Goal: Information Seeking & Learning: Learn about a topic

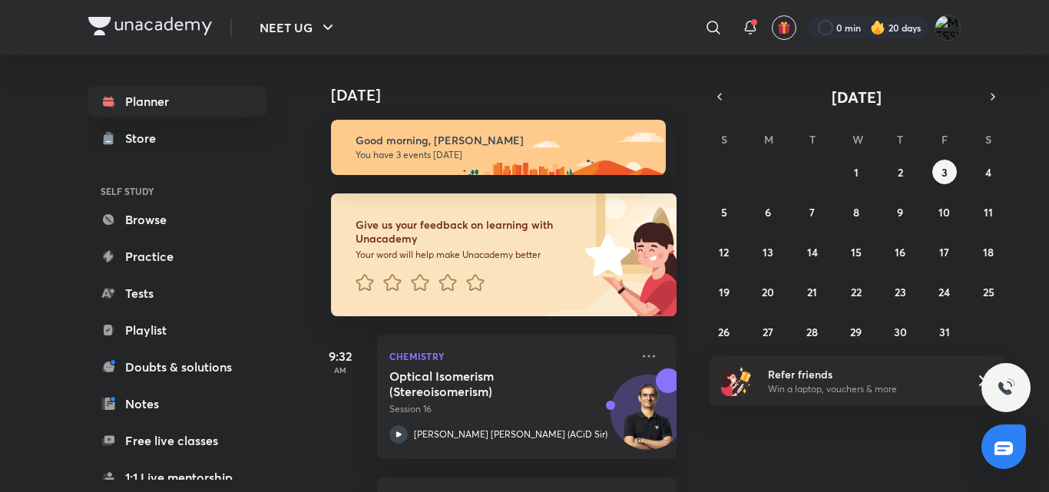
click at [648, 124] on img at bounding box center [498, 147] width 335 height 55
click at [801, 167] on div "28 29 30 1 2 3 4 5 6 7 8 9 10 11 12 13 14 15 16 17 18 19 20 21 22 23 24 25 26 2…" at bounding box center [856, 252] width 295 height 184
click at [900, 175] on abbr "2" at bounding box center [900, 172] width 5 height 15
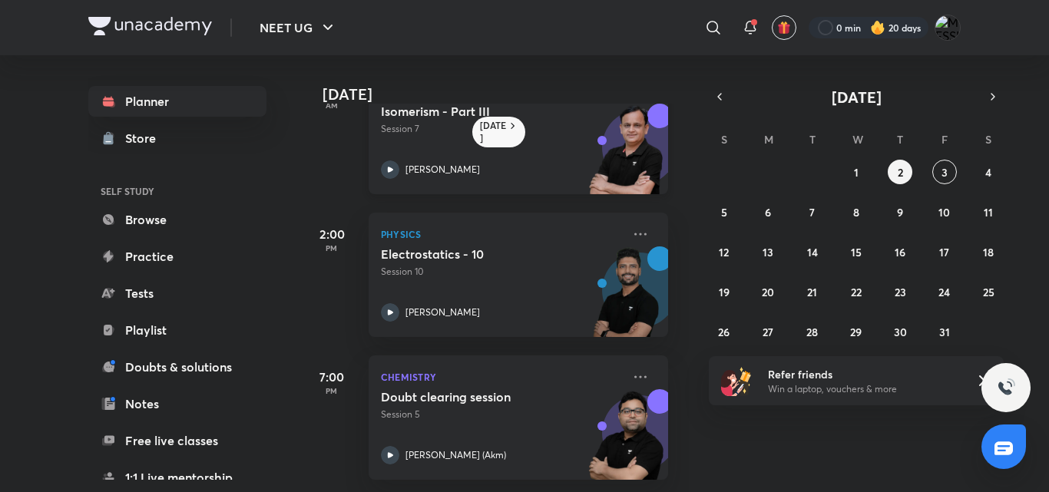
scroll to position [65, 6]
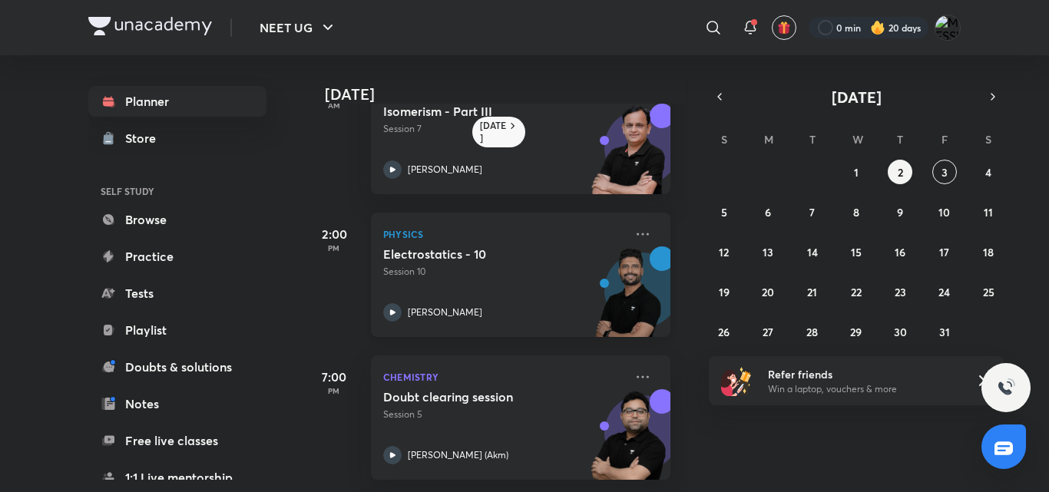
click at [482, 282] on div "Electrostatics - 10 Session 10 [PERSON_NAME]" at bounding box center [503, 284] width 241 height 75
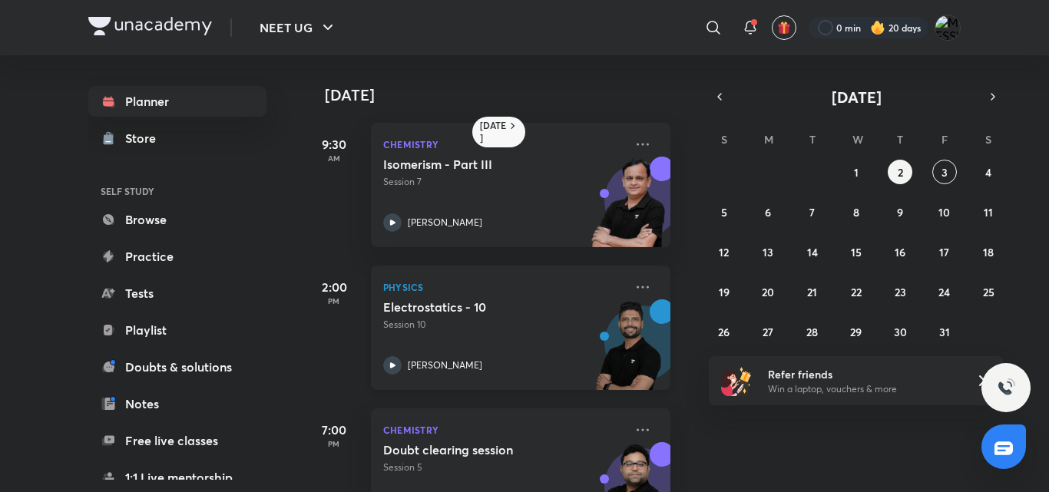
click at [482, 282] on p "Physics" at bounding box center [503, 287] width 241 height 18
